Goal: Information Seeking & Learning: Learn about a topic

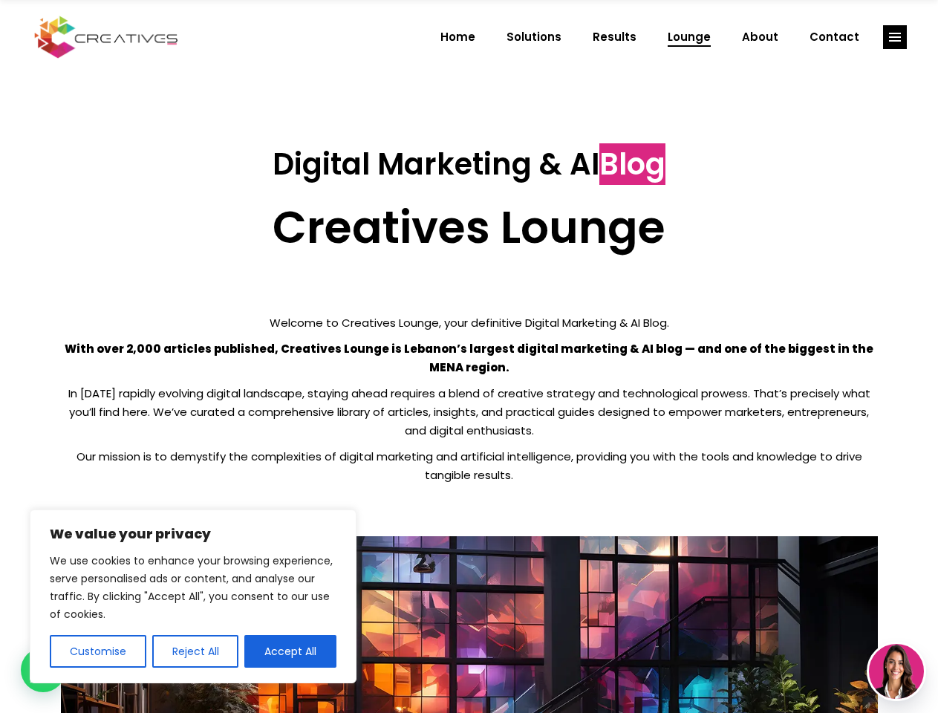
click at [469, 357] on p "With over 2,000 articles published, Creatives Lounge is Lebanon’s largest digit…" at bounding box center [469, 358] width 817 height 37
click at [97, 652] on button "Customise" at bounding box center [98, 651] width 97 height 33
click at [0, 0] on div at bounding box center [0, 0] width 0 height 0
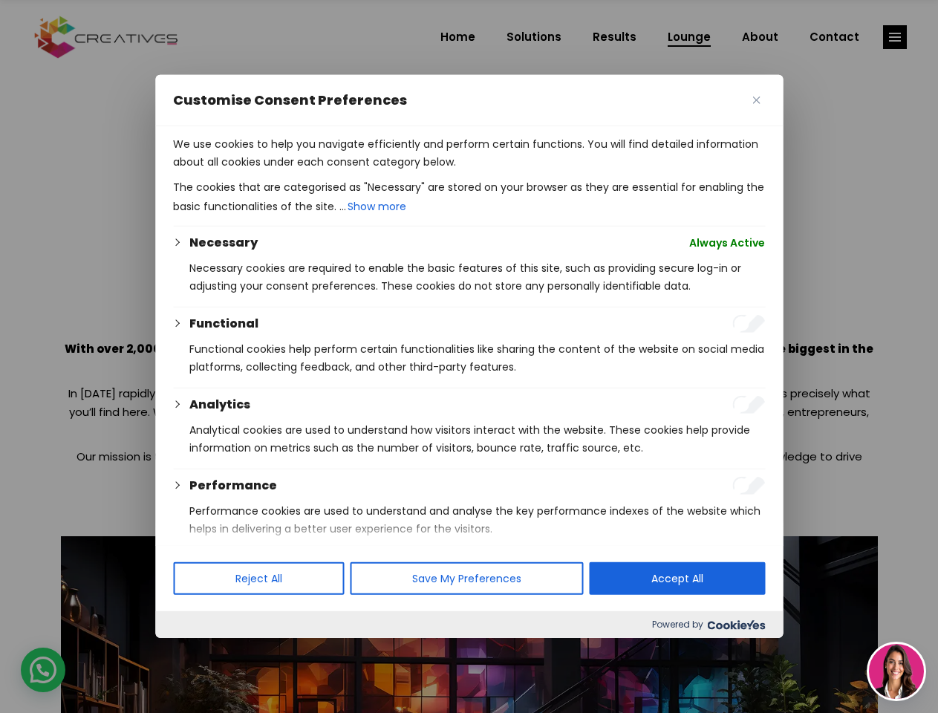
click at [291, 171] on p "We use cookies to help you navigate efficiently and perform certain functions. …" at bounding box center [469, 153] width 592 height 36
click at [895, 37] on div at bounding box center [469, 356] width 938 height 713
click at [897, 672] on img at bounding box center [896, 671] width 55 height 55
